Goal: Book appointment/travel/reservation

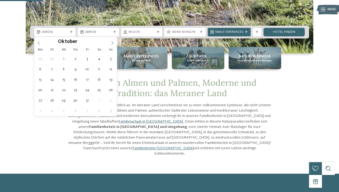
type div "[DATE]"
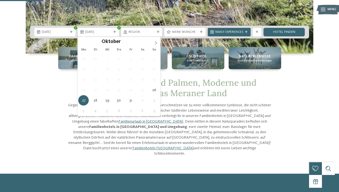
type div "[DATE]"
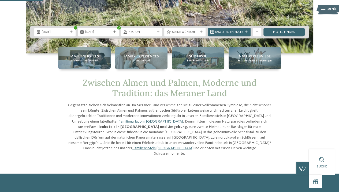
click at [143, 33] on span "Region" at bounding box center [141, 32] width 26 height 4
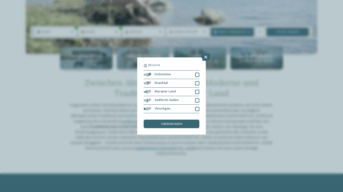
click at [198, 91] on div at bounding box center [197, 92] width 4 height 4
click at [187, 123] on div "übernehmen" at bounding box center [171, 124] width 56 height 9
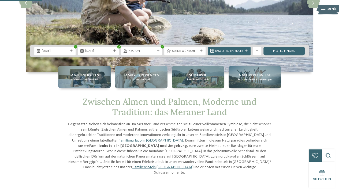
scroll to position [80, 0]
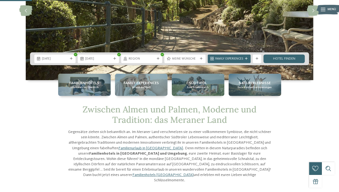
click at [280, 59] on link "Hotel finden" at bounding box center [283, 59] width 41 height 9
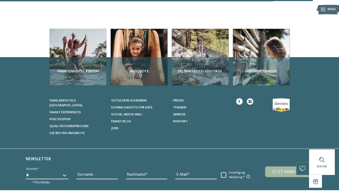
scroll to position [478, 0]
